Goal: Task Accomplishment & Management: Use online tool/utility

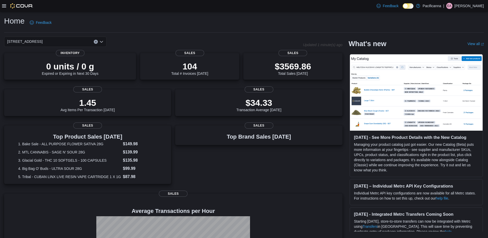
click at [5, 6] on icon at bounding box center [4, 6] width 4 height 4
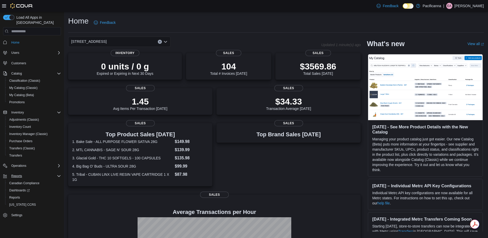
click at [45, 173] on div "Reports" at bounding box center [35, 176] width 52 height 6
click at [32, 173] on div "Reports" at bounding box center [35, 176] width 52 height 6
click at [16, 195] on span "Reports" at bounding box center [14, 197] width 11 height 4
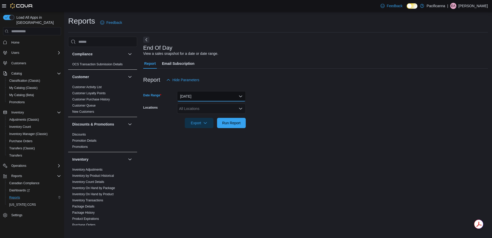
click at [208, 96] on button "[DATE]" at bounding box center [211, 96] width 69 height 10
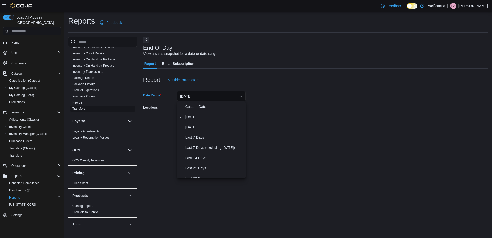
scroll to position [128, 0]
click at [80, 100] on span "Reorder" at bounding box center [102, 103] width 65 height 6
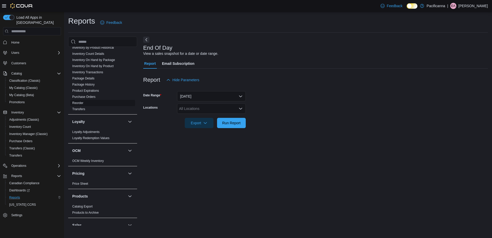
click at [76, 103] on link "Reorder" at bounding box center [77, 103] width 11 height 4
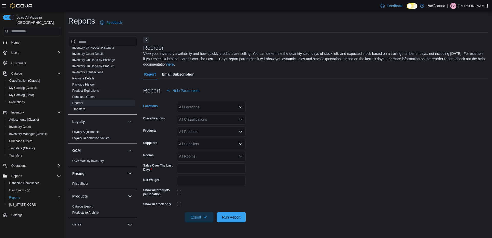
click at [238, 109] on div "All Locations" at bounding box center [211, 107] width 69 height 10
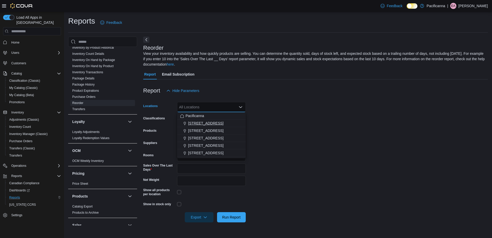
click at [223, 122] on span "[STREET_ADDRESS]" at bounding box center [205, 123] width 35 height 5
click at [312, 101] on div at bounding box center [315, 99] width 344 height 6
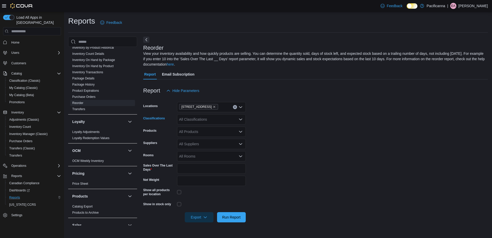
click at [218, 119] on div "All Classifications" at bounding box center [211, 119] width 69 height 10
click at [196, 147] on button "Accessories" at bounding box center [211, 143] width 69 height 7
click at [358, 134] on form "Locations [STREET_ADDRESS] Classifications Accessories Products All Products Su…" at bounding box center [315, 159] width 344 height 127
drag, startPoint x: 194, startPoint y: 169, endPoint x: 133, endPoint y: 167, distance: 60.2
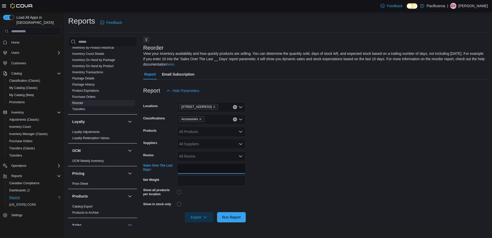
click at [133, 167] on div "Compliance OCS Transaction Submission Details Customer Customer Activity List C…" at bounding box center [278, 133] width 420 height 192
click at [201, 172] on input "*" at bounding box center [211, 168] width 69 height 10
click at [201, 169] on input "*" at bounding box center [211, 168] width 69 height 10
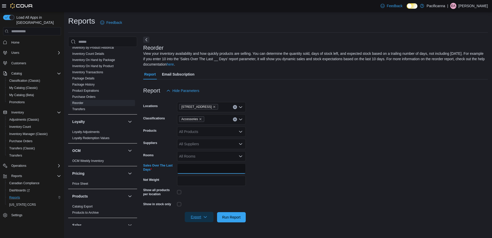
type input "**"
click at [200, 219] on span "Export" at bounding box center [199, 217] width 23 height 10
click at [207, 189] on button "Export to Excel" at bounding box center [199, 186] width 29 height 10
